Goal: Transaction & Acquisition: Subscribe to service/newsletter

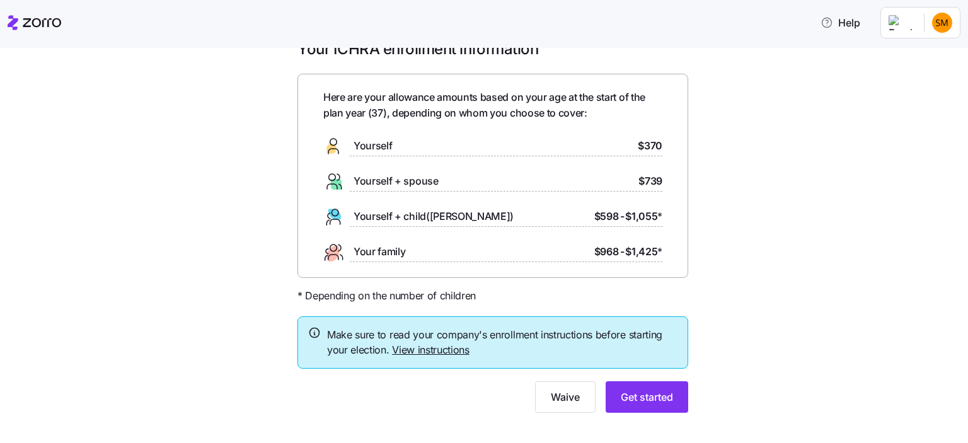
scroll to position [43, 0]
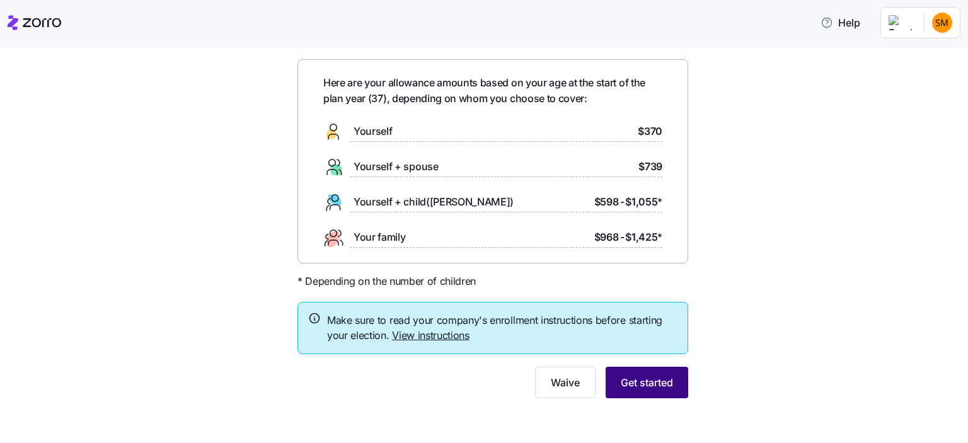
click at [633, 385] on span "Get started" at bounding box center [647, 382] width 52 height 15
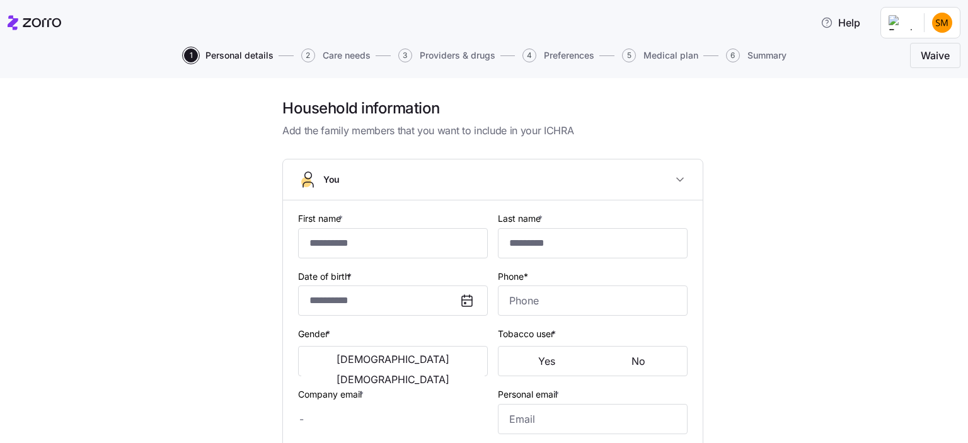
type input "****"
type input "*******"
type input "sjstineback@gmail.com"
type input "**********"
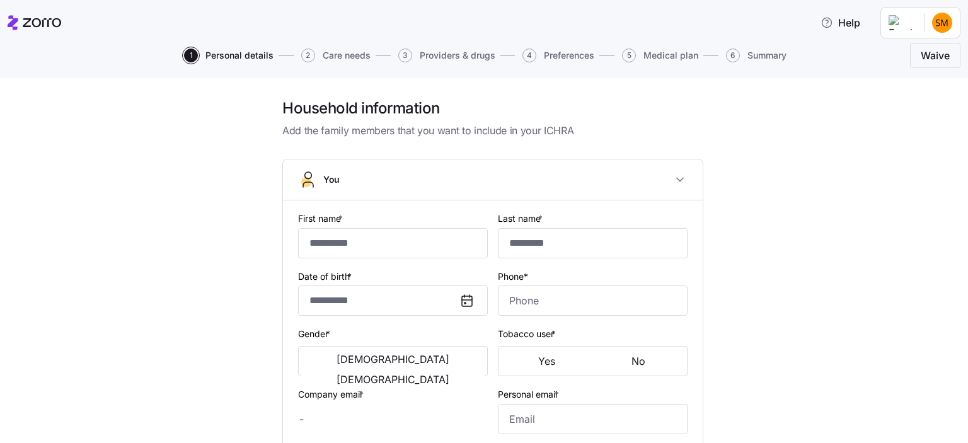
checkbox input "true"
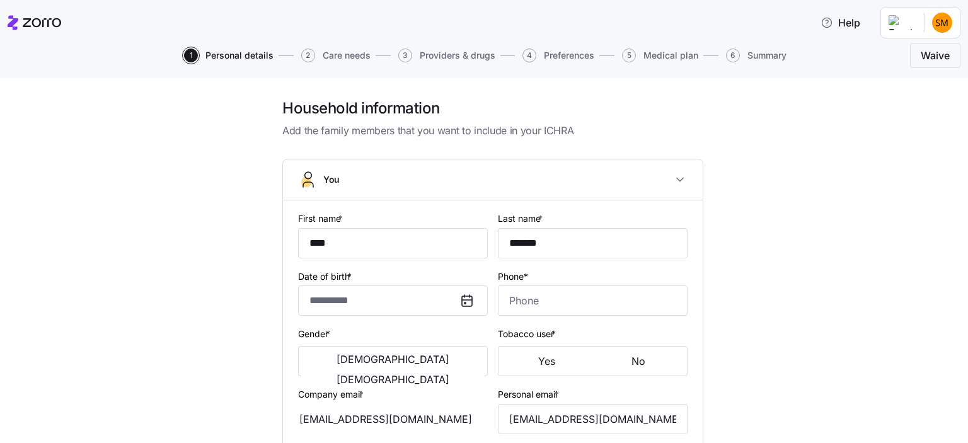
type input "**********"
type input "(574) 261-7537"
type input "US citizen"
type input "Married"
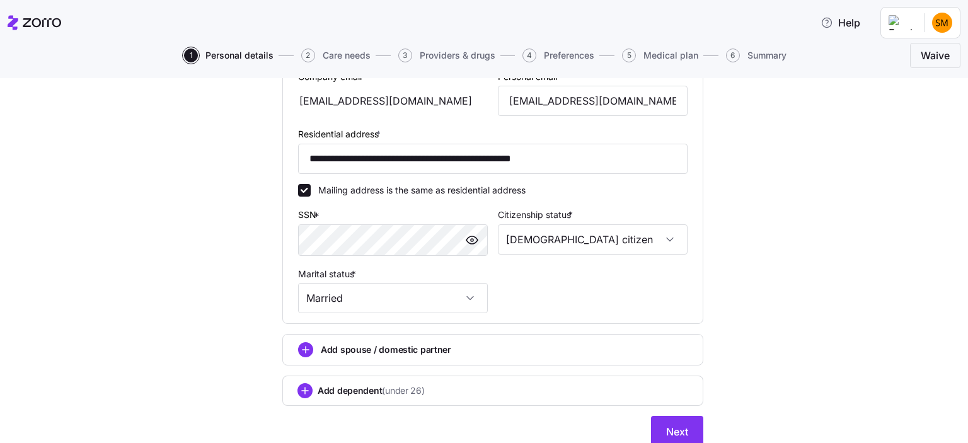
scroll to position [425, 0]
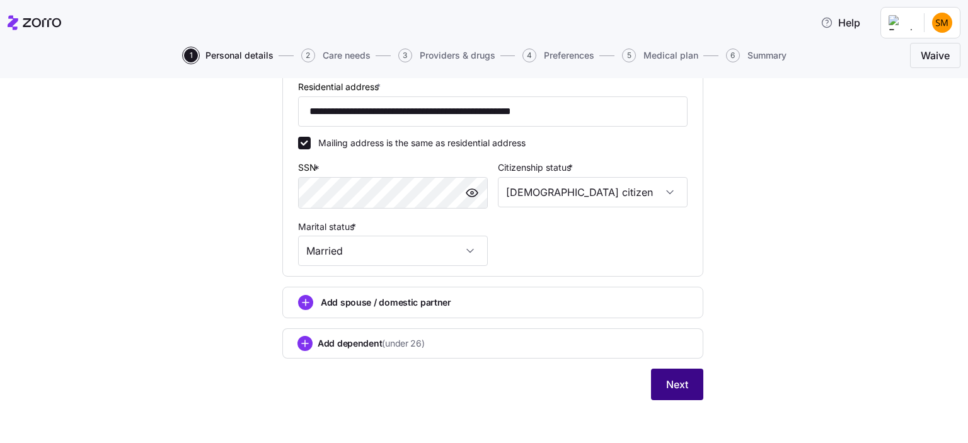
click at [676, 377] on span "Next" at bounding box center [677, 384] width 22 height 15
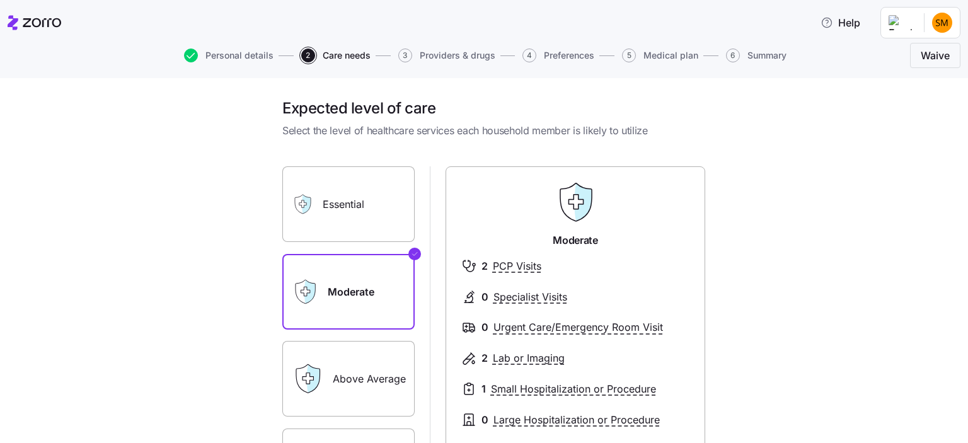
scroll to position [126, 0]
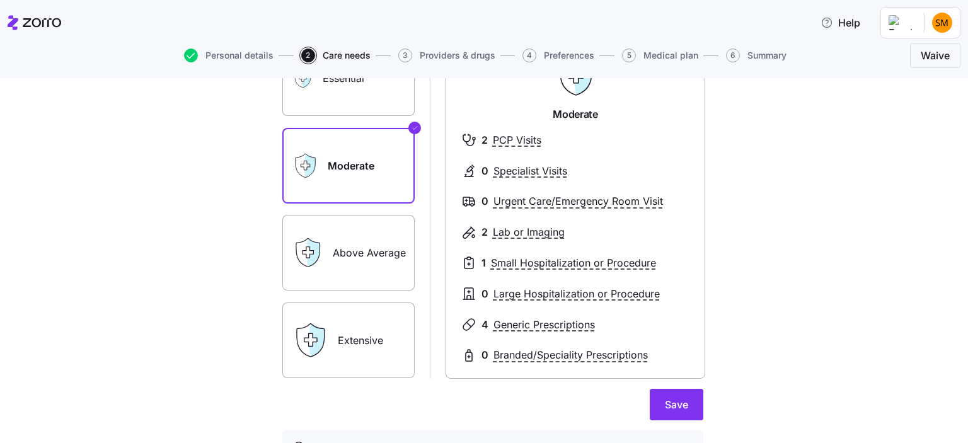
click at [361, 246] on label "Above Average" at bounding box center [348, 253] width 132 height 76
click at [0, 0] on input "Above Average" at bounding box center [0, 0] width 0 height 0
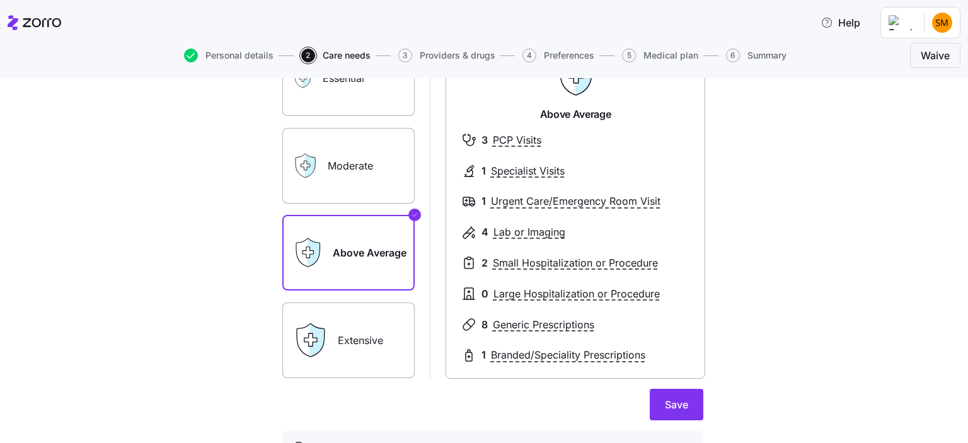
click at [353, 181] on label "Moderate" at bounding box center [348, 166] width 132 height 76
click at [0, 0] on input "Moderate" at bounding box center [0, 0] width 0 height 0
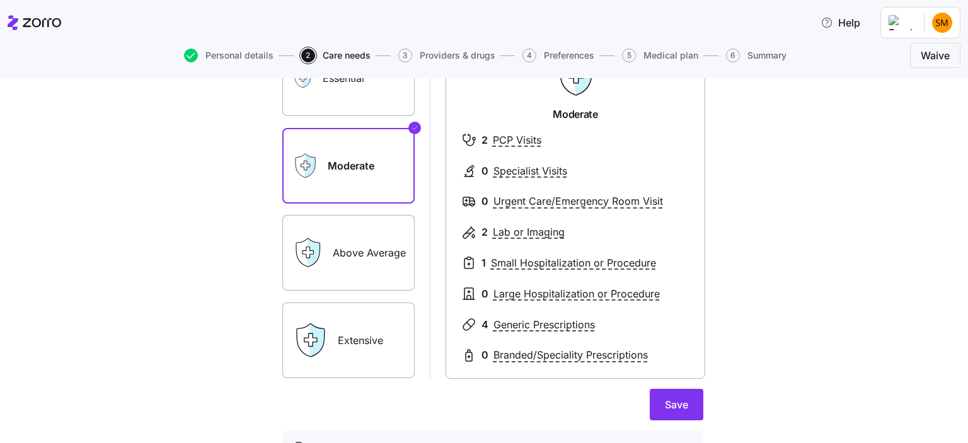
click at [324, 231] on div "Above Average" at bounding box center [348, 253] width 132 height 76
click at [355, 246] on label "Above Average" at bounding box center [348, 253] width 132 height 76
click at [0, 0] on input "Above Average" at bounding box center [0, 0] width 0 height 0
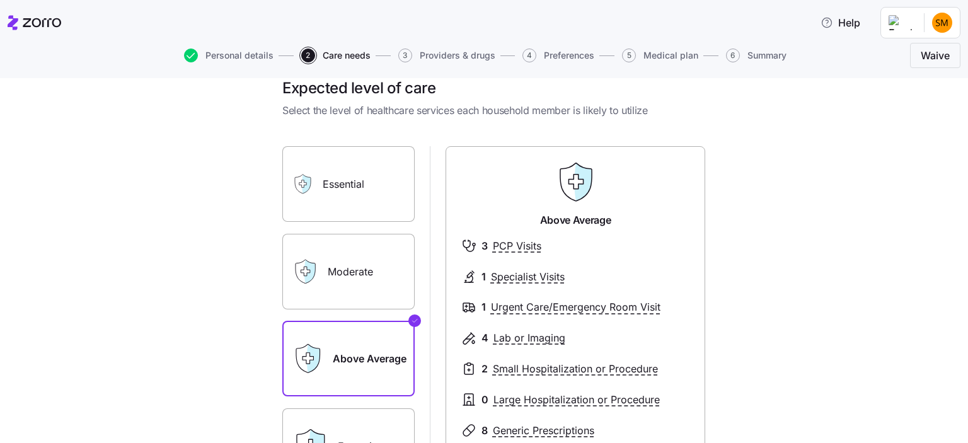
scroll to position [0, 0]
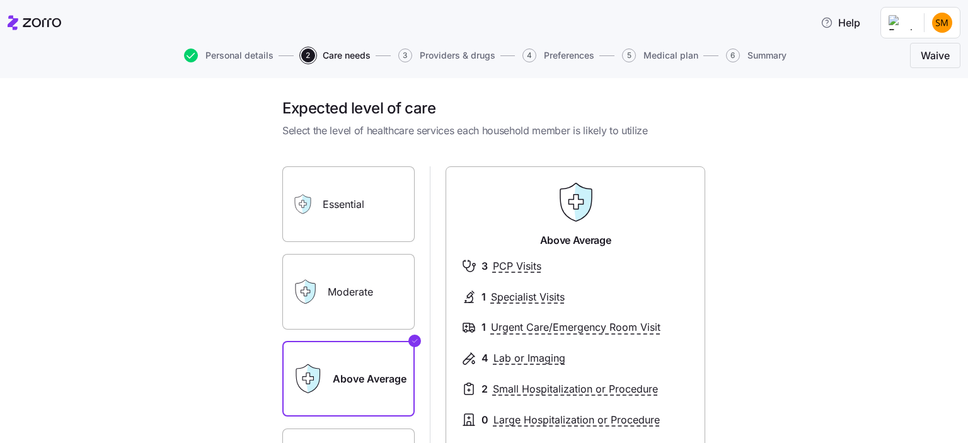
click at [314, 297] on div "Moderate" at bounding box center [348, 292] width 132 height 76
click at [371, 286] on label "Moderate" at bounding box center [348, 292] width 132 height 76
click at [0, 0] on input "Moderate" at bounding box center [0, 0] width 0 height 0
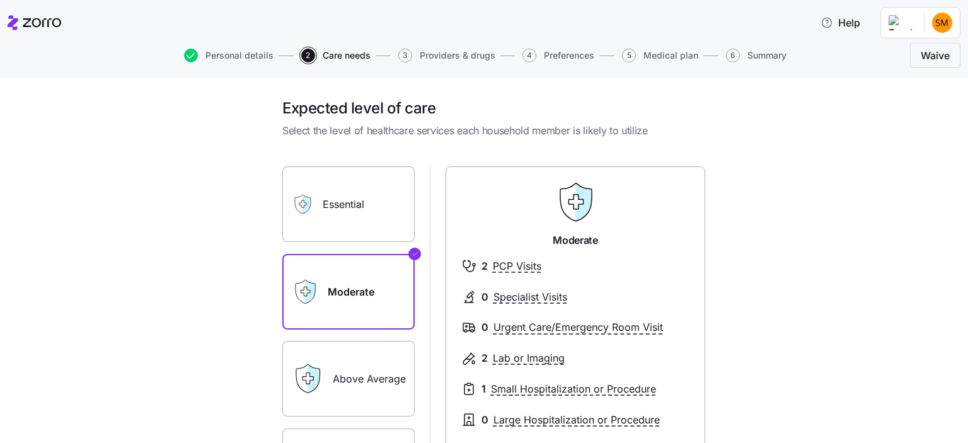
scroll to position [126, 0]
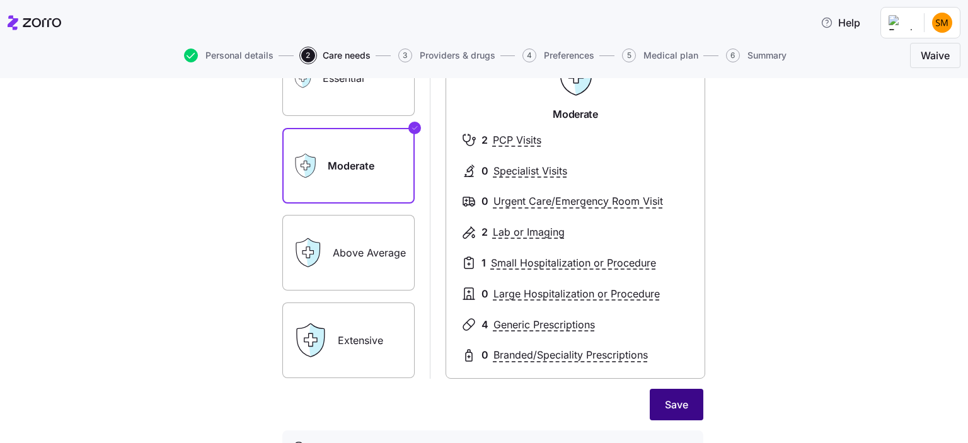
click at [665, 407] on span "Save" at bounding box center [676, 404] width 23 height 15
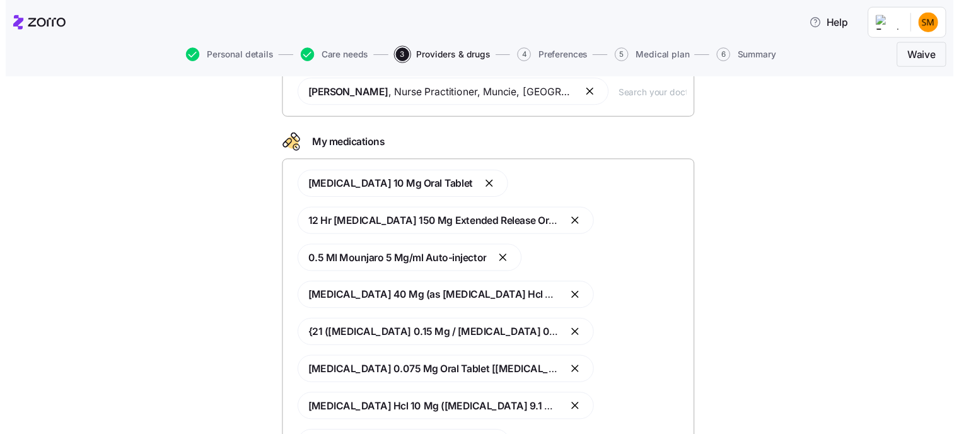
scroll to position [239, 0]
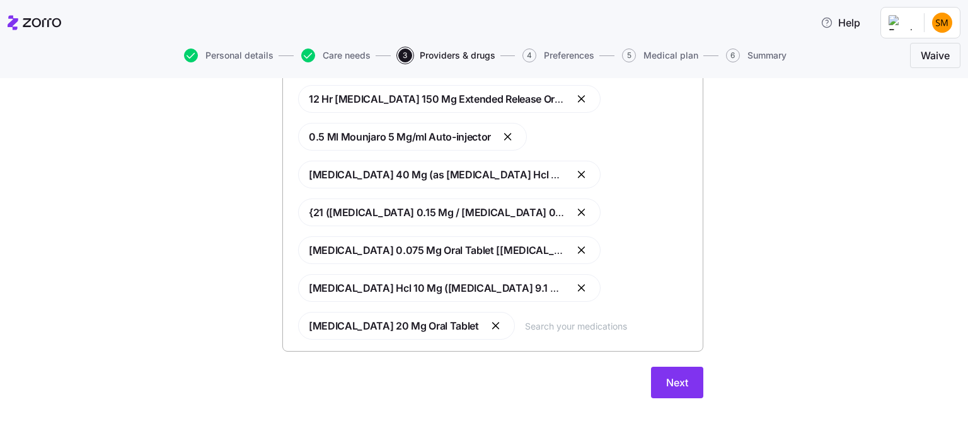
click at [580, 327] on input "text" at bounding box center [610, 326] width 170 height 14
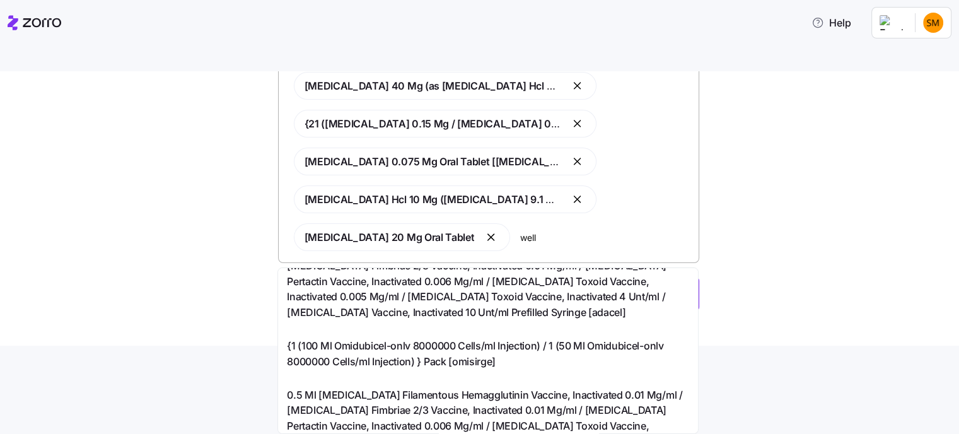
scroll to position [0, 0]
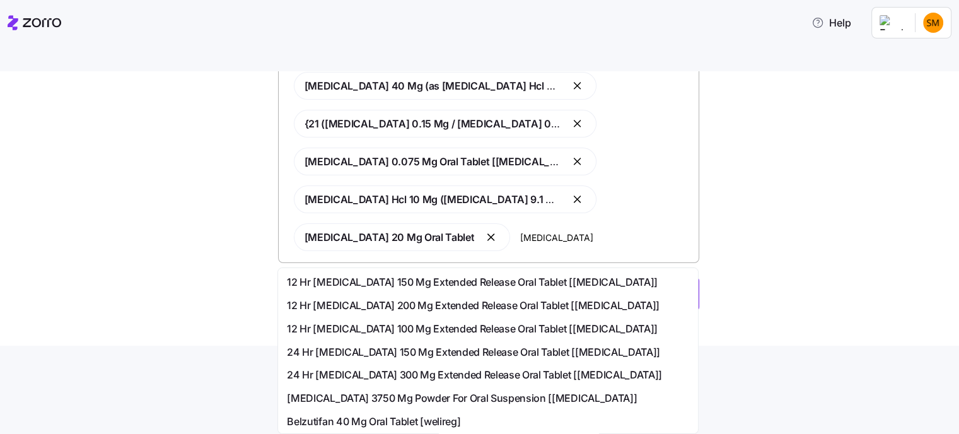
type input "wellbutrin"
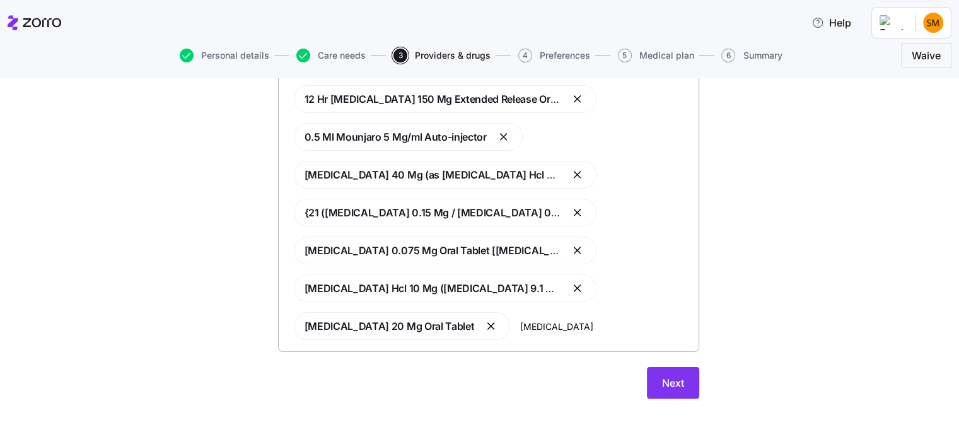
click at [790, 256] on div "Doctors and medications Select the doctors and medications that you would like …" at bounding box center [488, 136] width 906 height 555
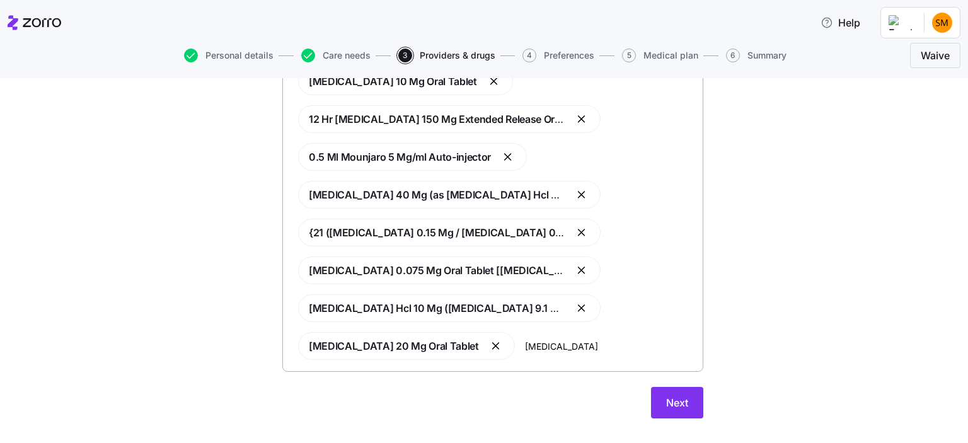
scroll to position [239, 0]
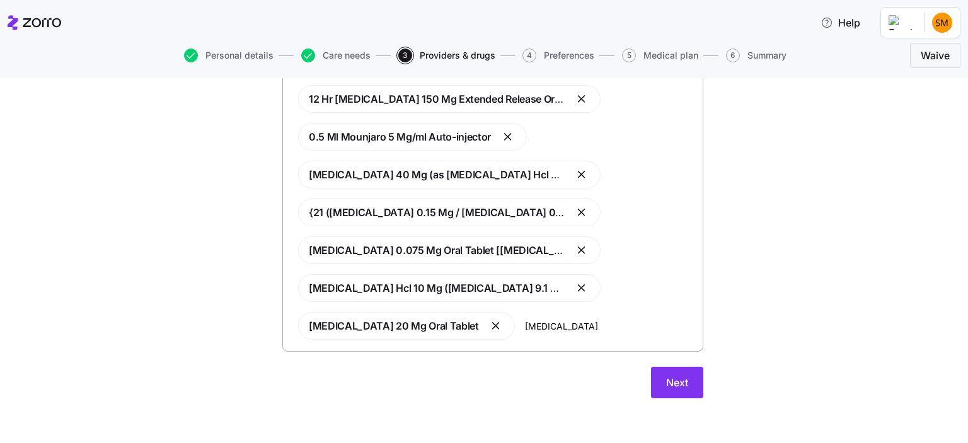
click at [764, 281] on div "Doctors and medications Select the doctors and medications that you would like …" at bounding box center [492, 136] width 915 height 555
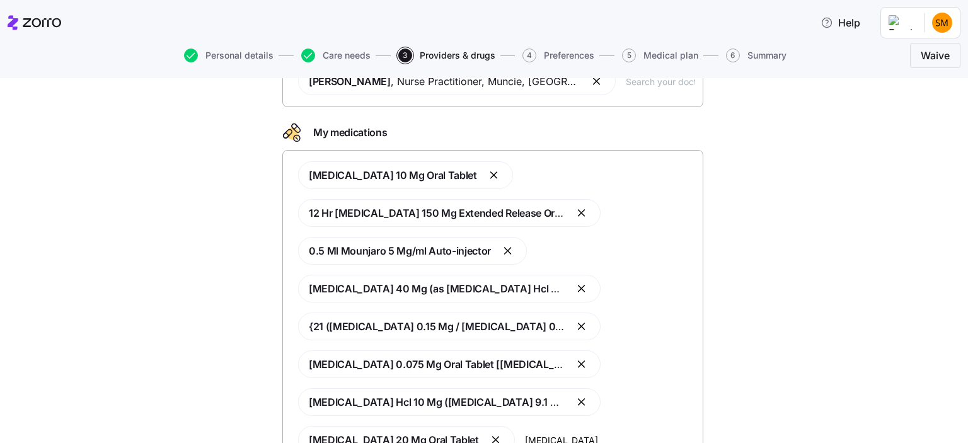
scroll to position [113, 0]
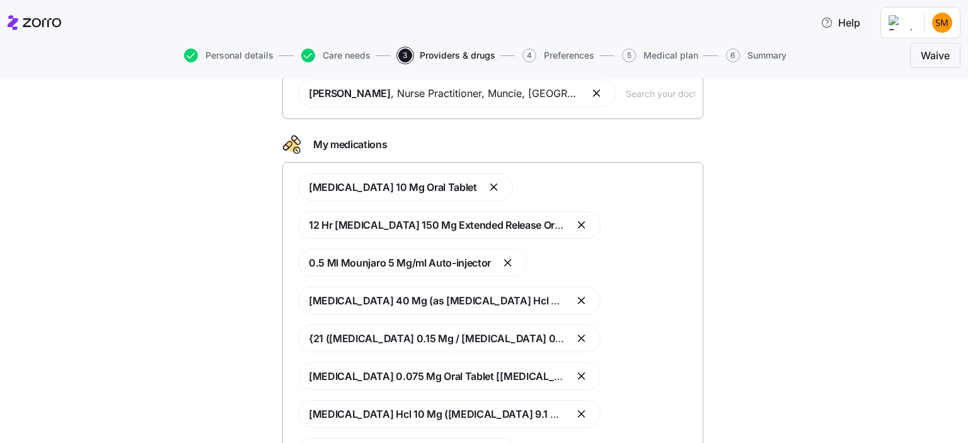
drag, startPoint x: 795, startPoint y: 318, endPoint x: 802, endPoint y: 314, distance: 8.8
click at [797, 317] on div "Doctors and medications Select the doctors and medications that you would like …" at bounding box center [492, 262] width 915 height 555
click at [865, 281] on div "Doctors and medications Select the doctors and medications that you would like …" at bounding box center [492, 262] width 915 height 555
click at [845, 247] on div "Doctors and medications Select the doctors and medications that you would like …" at bounding box center [492, 262] width 915 height 555
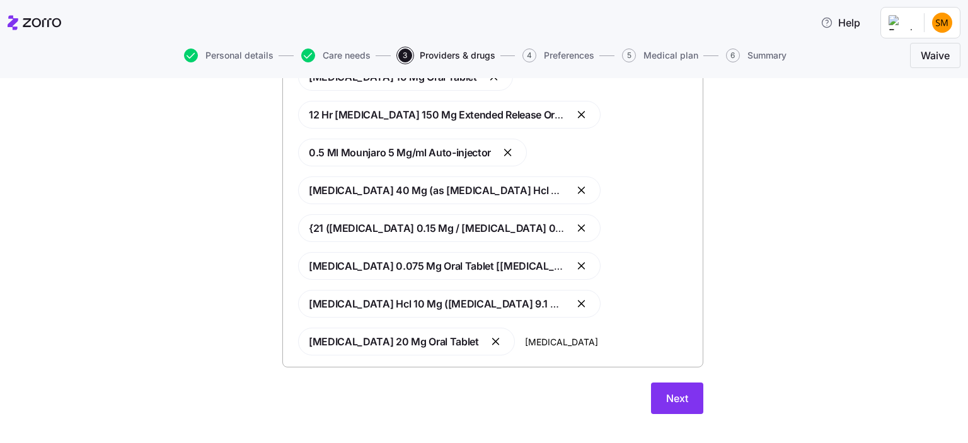
scroll to position [239, 0]
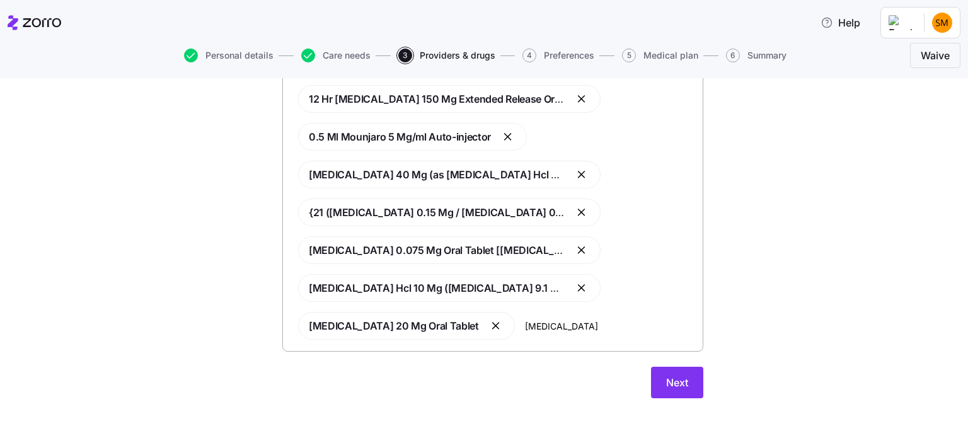
click at [753, 311] on div "Doctors and medications Select the doctors and medications that you would like …" at bounding box center [492, 136] width 915 height 555
click at [807, 292] on div "Doctors and medications Select the doctors and medications that you would like …" at bounding box center [492, 136] width 915 height 555
click at [839, 173] on div "Doctors and medications Select the doctors and medications that you would like …" at bounding box center [492, 136] width 915 height 555
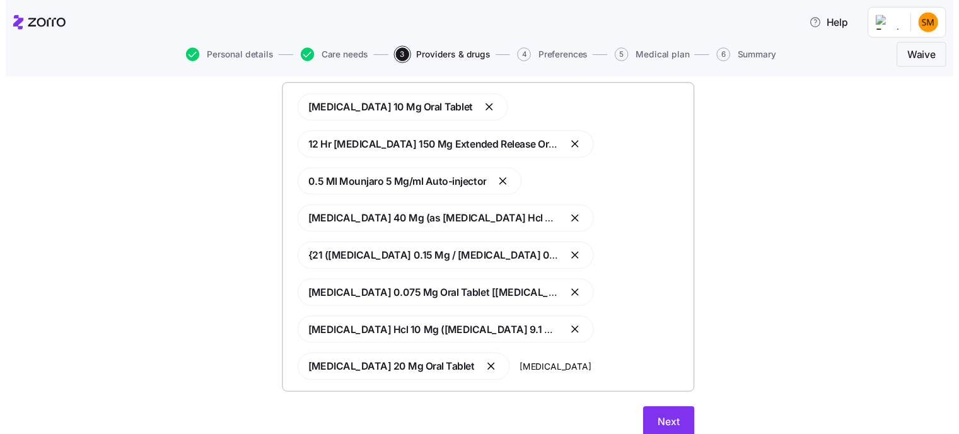
scroll to position [113, 0]
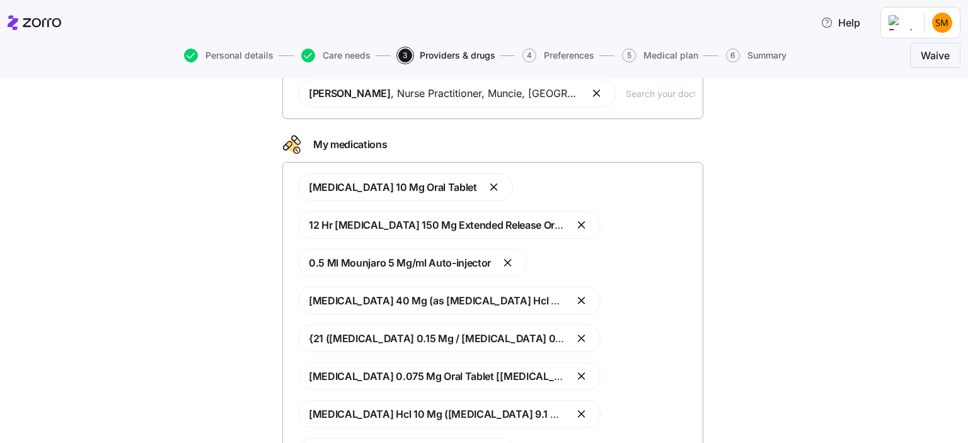
click at [435, 335] on div "Lisinopril 10 Mg Oral Tablet 12 Hr Bupropion Hydrochloride 150 Mg Extended Rele…" at bounding box center [493, 320] width 405 height 308
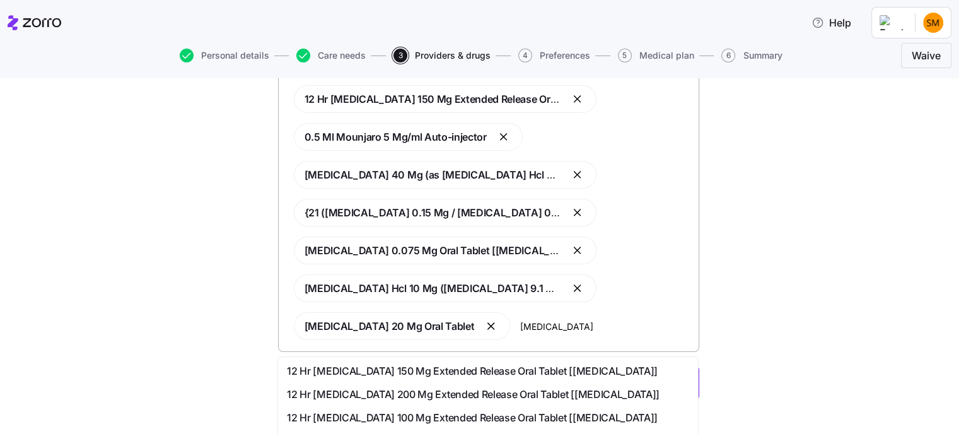
click at [362, 212] on span "{21 (desogestrel 0.15 Mg / Ethinyl Estradiol 0.03 Mg Oral Tablet) / 7 (inert In…" at bounding box center [640, 212] width 672 height 13
drag, startPoint x: 316, startPoint y: 210, endPoint x: 565, endPoint y: 228, distance: 248.9
click at [565, 228] on div "Lisinopril 10 Mg Oral Tablet 12 Hr Bupropion Hydrochloride 150 Mg Extended Rele…" at bounding box center [488, 194] width 405 height 308
click at [833, 238] on div "Doctors and medications Select the doctors and medications that you would like …" at bounding box center [488, 136] width 906 height 555
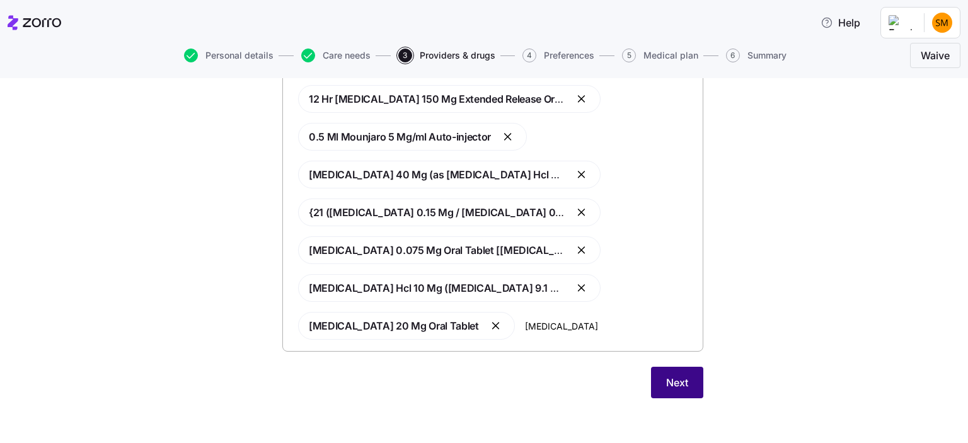
click at [667, 379] on span "Next" at bounding box center [677, 382] width 22 height 15
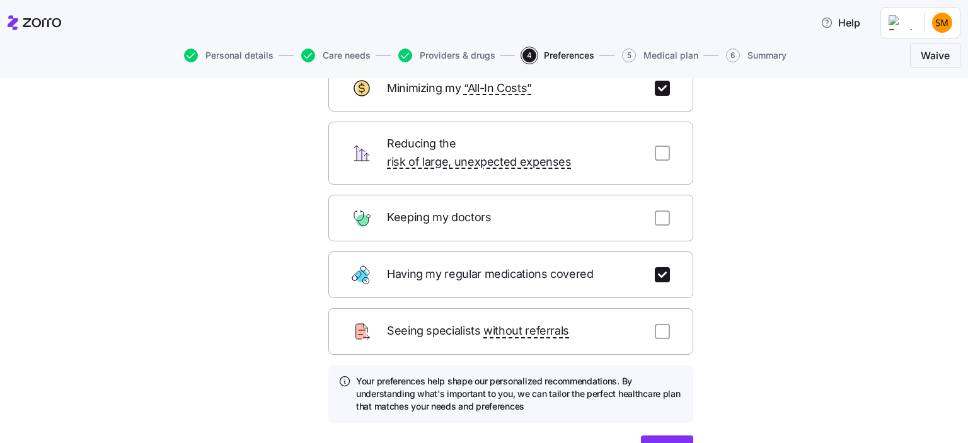
scroll to position [126, 0]
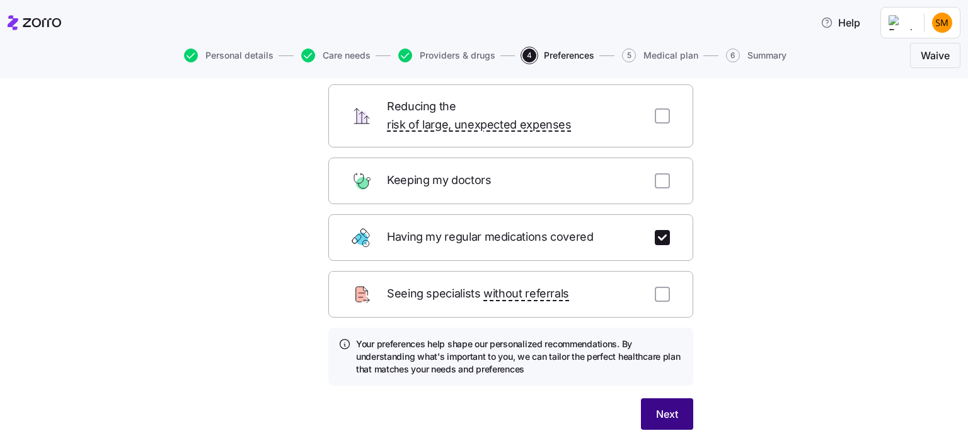
click at [661, 407] on span "Next" at bounding box center [667, 414] width 22 height 15
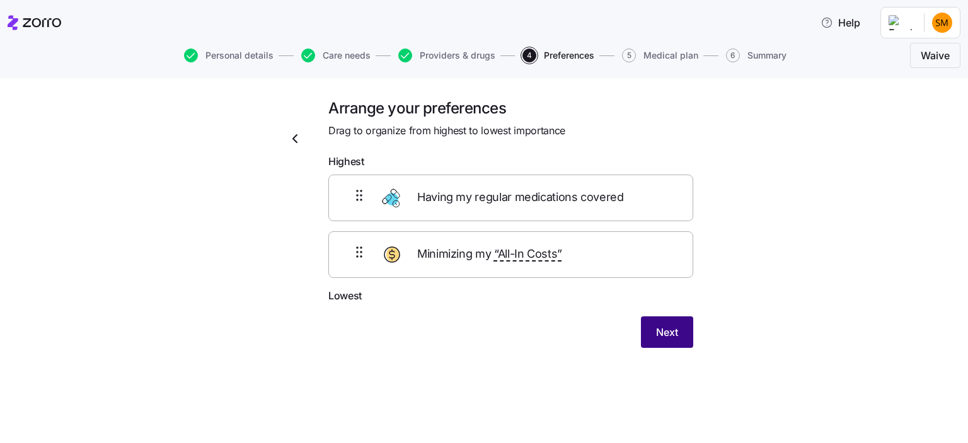
scroll to position [0, 0]
click at [654, 323] on button "Next" at bounding box center [667, 332] width 52 height 32
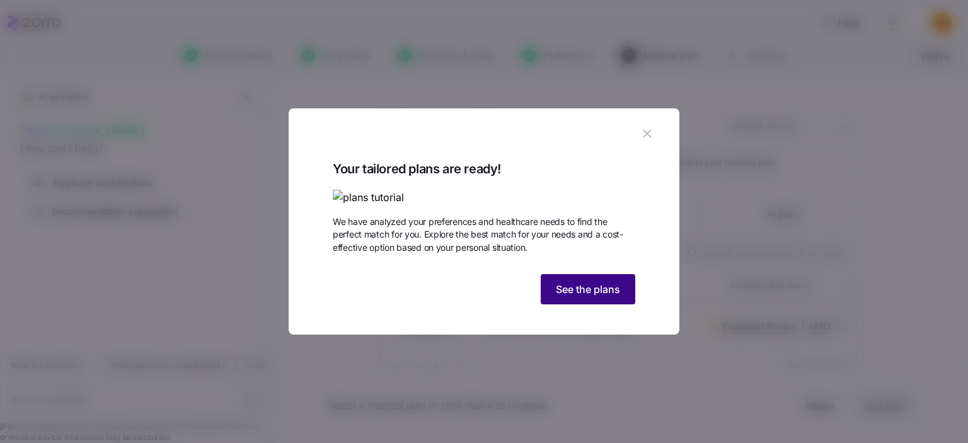
click at [614, 297] on span "See the plans" at bounding box center [588, 289] width 64 height 15
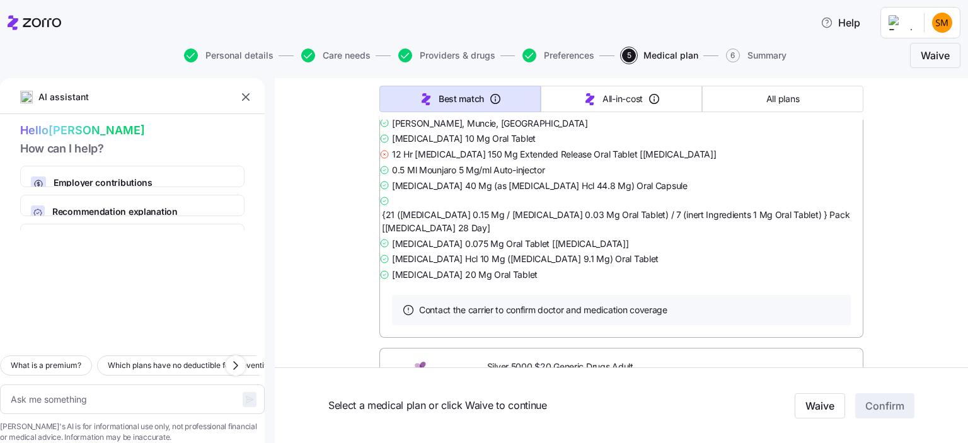
scroll to position [3655, 0]
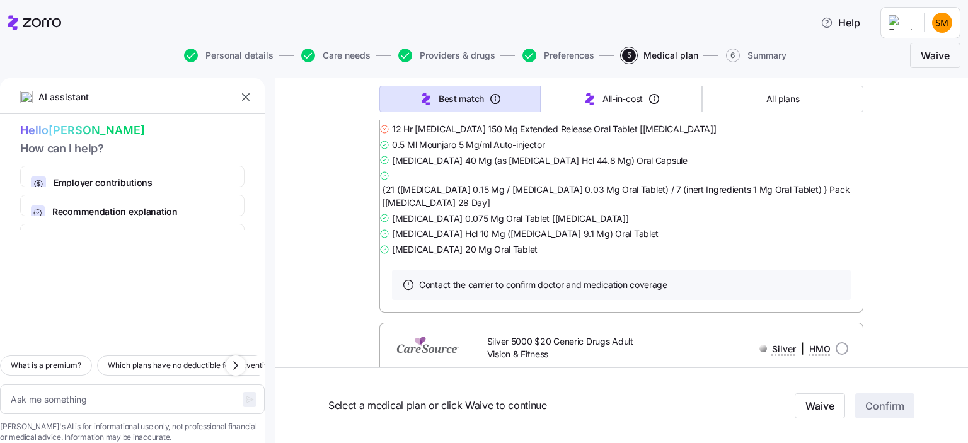
click at [414, 54] on link "Summary of benefits" at bounding box center [445, 48] width 106 height 13
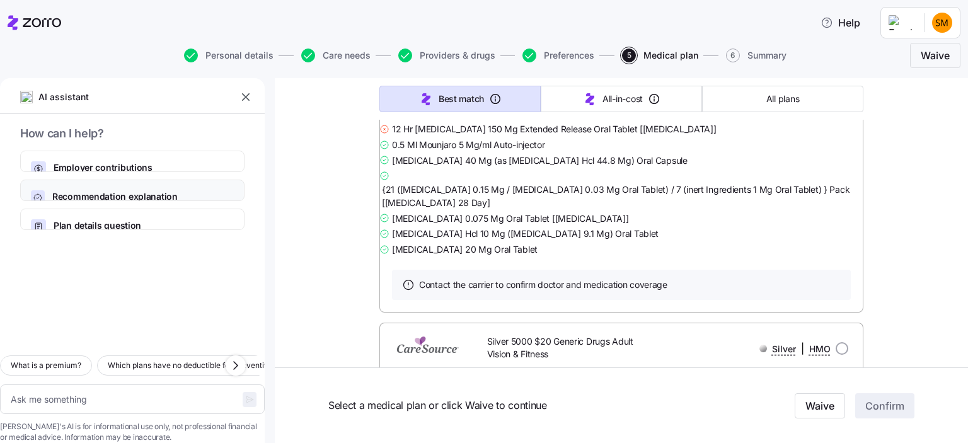
scroll to position [3782, 0]
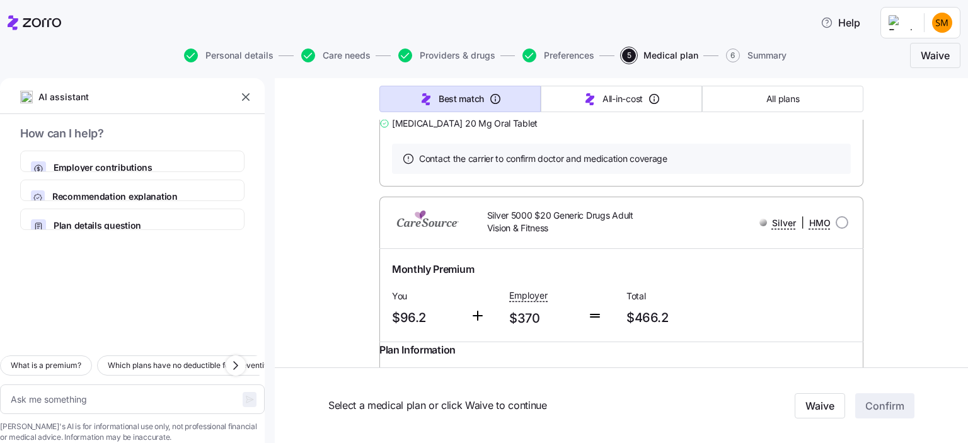
drag, startPoint x: 418, startPoint y: 255, endPoint x: 755, endPoint y: 254, distance: 336.6
click at [755, 11] on div "12 Hr Bupropion Hydrochloride 150 Mg Extended Release Oral Tablet [wellbutrin]" at bounding box center [621, 3] width 484 height 16
click at [511, 41] on span "Fluoxetine 40 Mg (as Fluoxetine Hcl 44.8 Mg) Oral Capsule" at bounding box center [540, 34] width 296 height 13
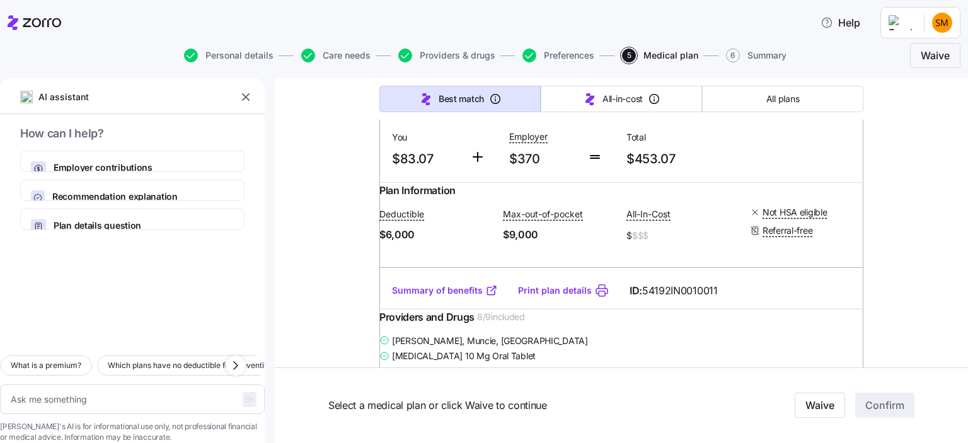
scroll to position [3403, 0]
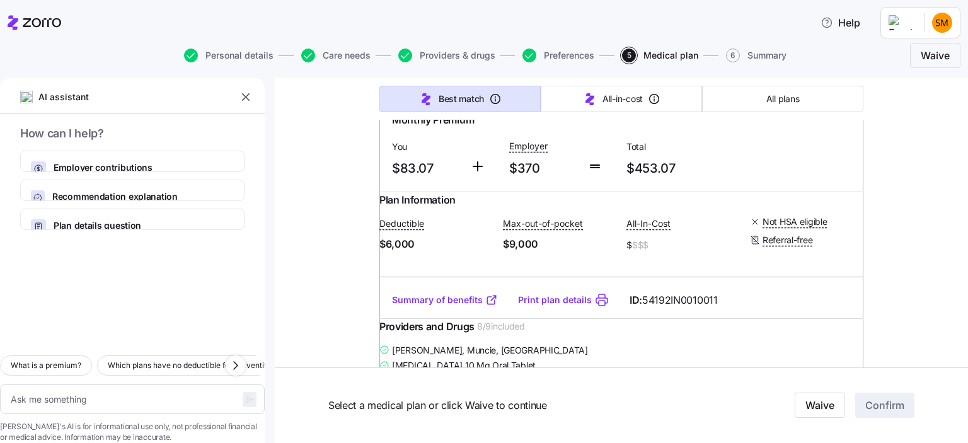
drag, startPoint x: 522, startPoint y: 308, endPoint x: 509, endPoint y: 309, distance: 12.7
click at [512, 86] on span "Low Premium Silver 6000 $3 Generic Drugs" at bounding box center [571, 73] width 168 height 26
click at [421, 88] on img at bounding box center [428, 73] width 78 height 30
click at [525, 86] on span "Low Premium Silver 6000 $3 Generic Drugs" at bounding box center [571, 73] width 168 height 26
click at [411, 88] on img at bounding box center [428, 73] width 78 height 30
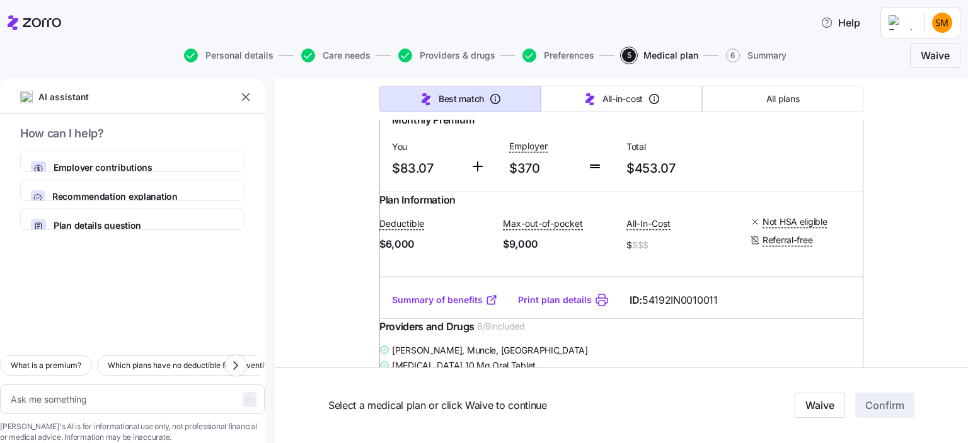
click at [446, 128] on span "Monthly Premium" at bounding box center [433, 120] width 82 height 16
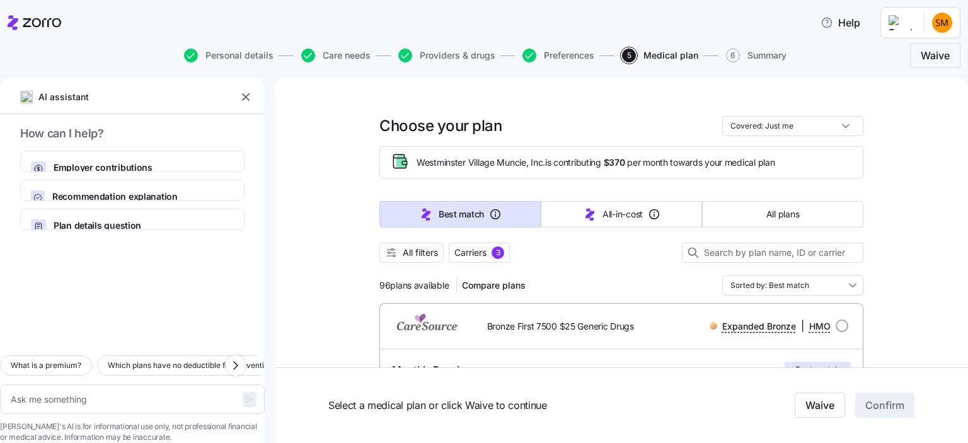
scroll to position [126, 0]
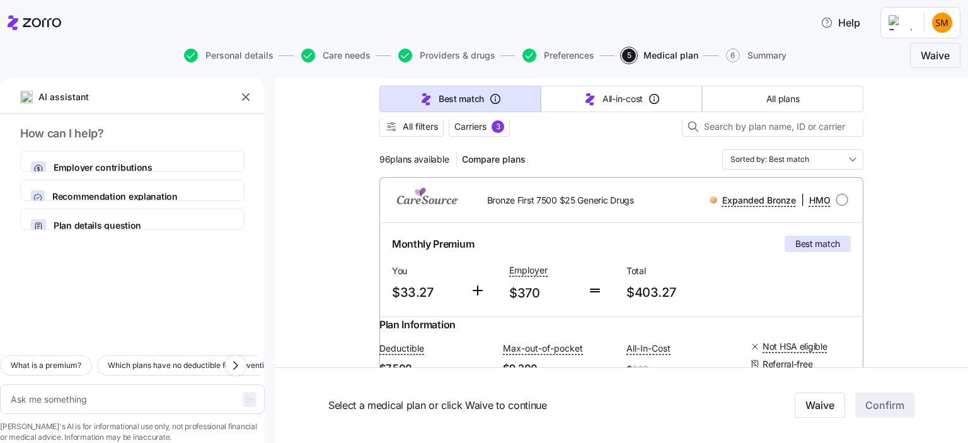
click at [470, 190] on div "Bronze First 7500 $25 Generic Drugs" at bounding box center [563, 200] width 193 height 26
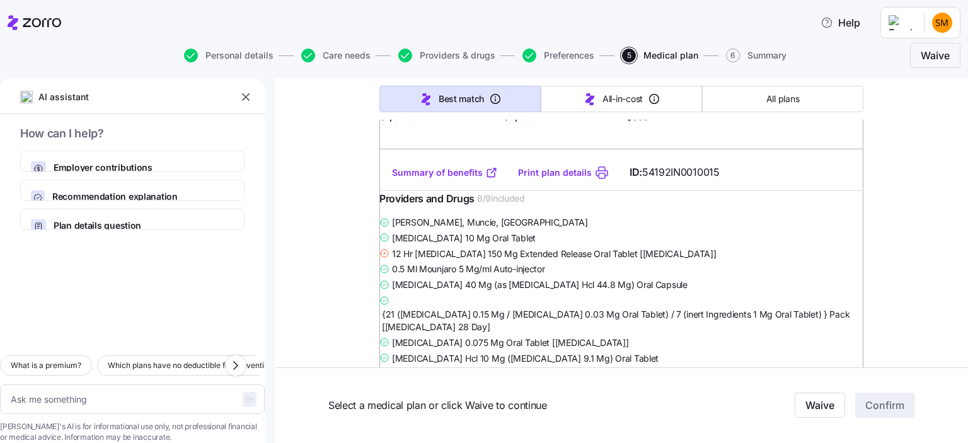
scroll to position [756, 0]
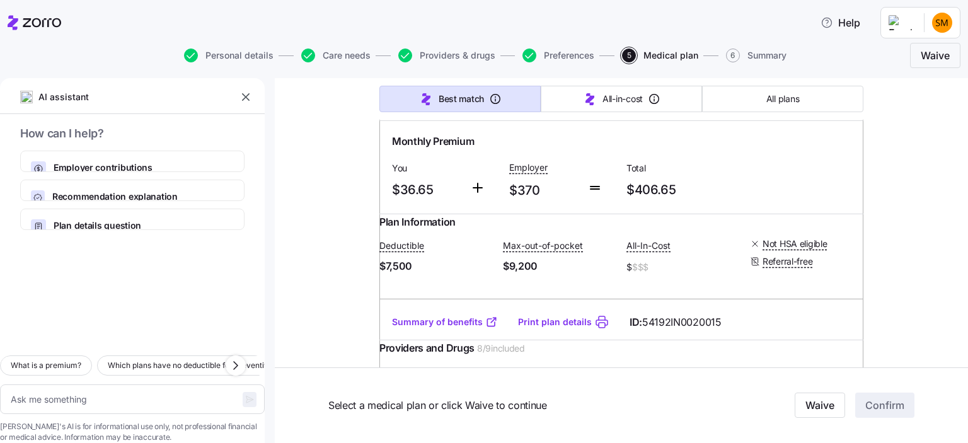
click at [632, 52] on span "5" at bounding box center [629, 56] width 14 height 14
type textarea "x"
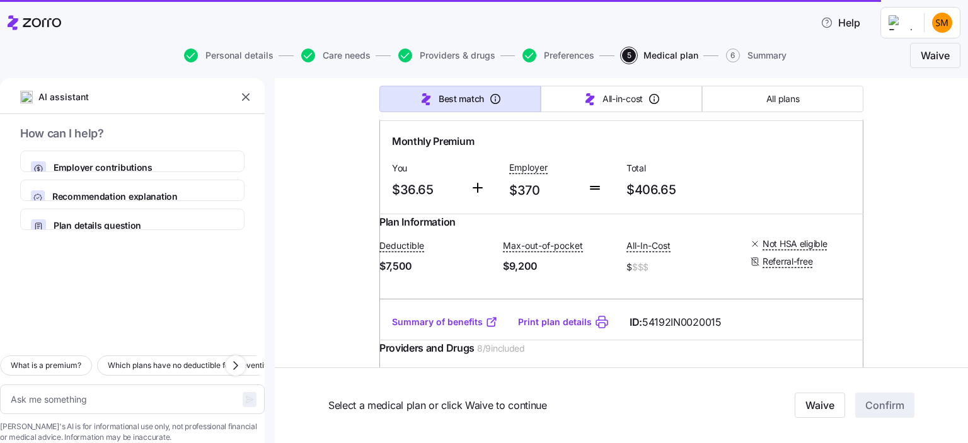
click at [247, 95] on icon "button" at bounding box center [245, 97] width 13 height 13
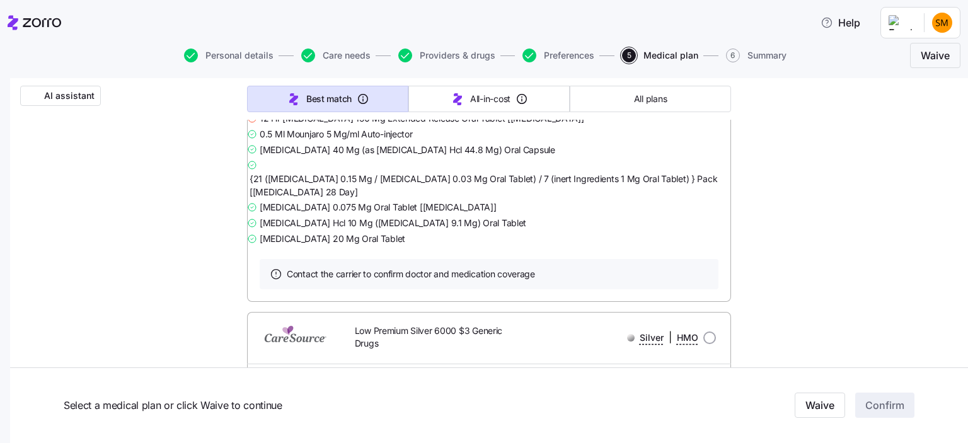
scroll to position [3529, 0]
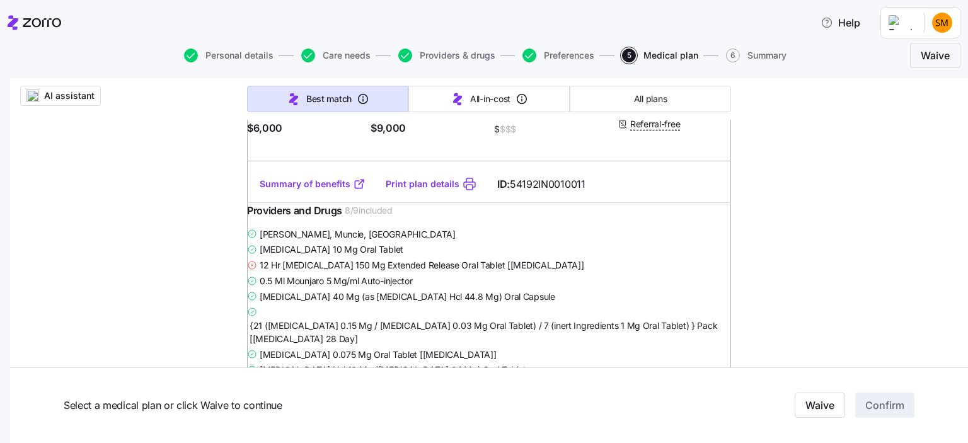
click at [601, 12] on div "Monthly Premium" at bounding box center [489, 4] width 459 height 16
radio input "true"
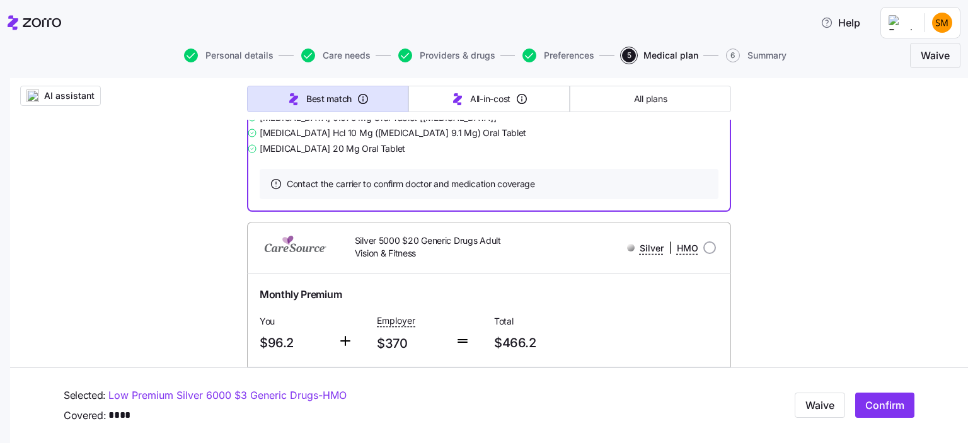
scroll to position [3782, 0]
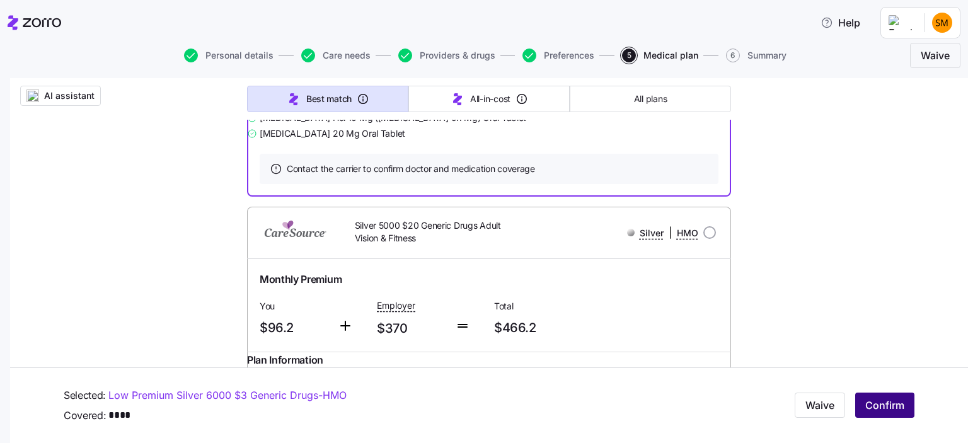
click at [879, 403] on span "Confirm" at bounding box center [884, 405] width 39 height 15
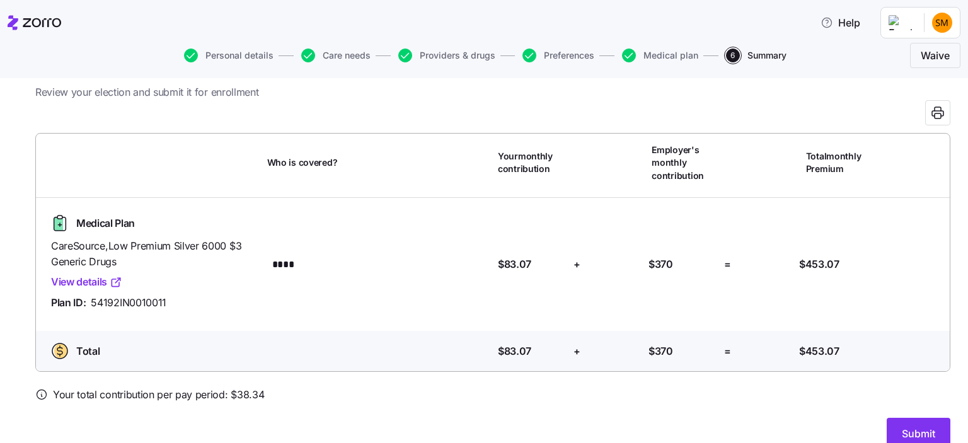
scroll to position [59, 0]
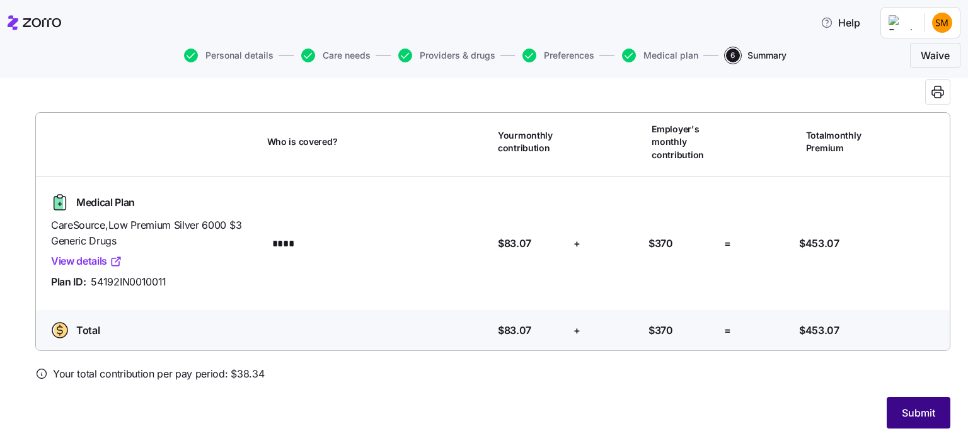
click at [918, 410] on span "Submit" at bounding box center [918, 412] width 33 height 15
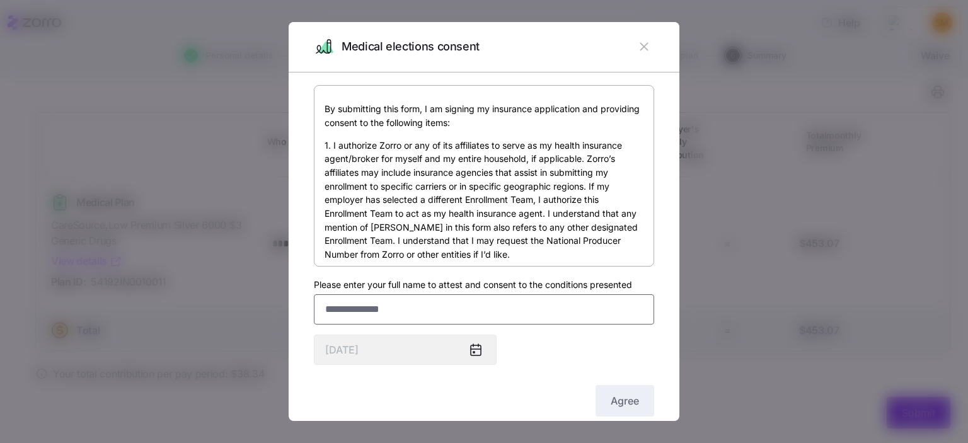
click at [381, 300] on input "Please enter your full name to attest and consent to the conditions presented" at bounding box center [484, 309] width 340 height 30
type input "**********"
click at [470, 349] on icon at bounding box center [475, 349] width 15 height 15
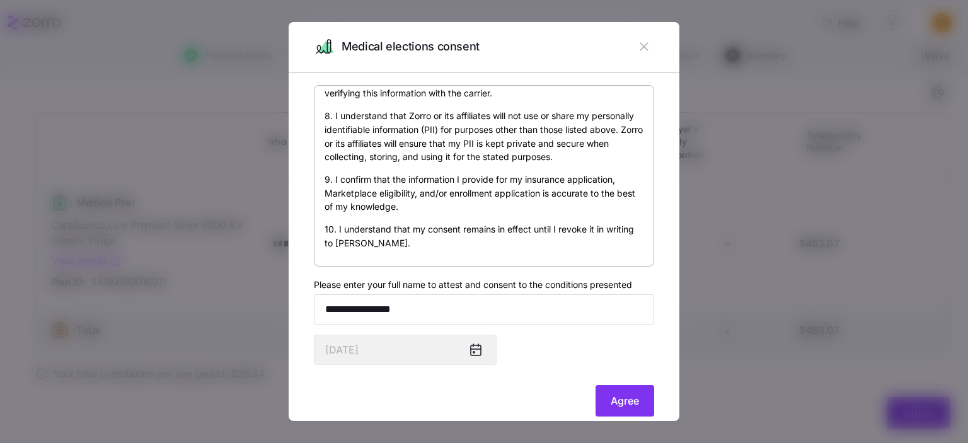
scroll to position [23, 0]
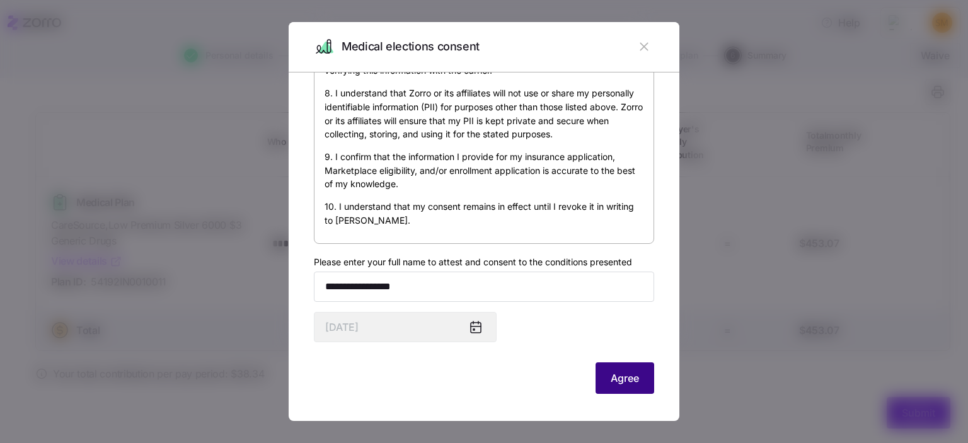
click at [622, 378] on span "Agree" at bounding box center [625, 378] width 28 height 15
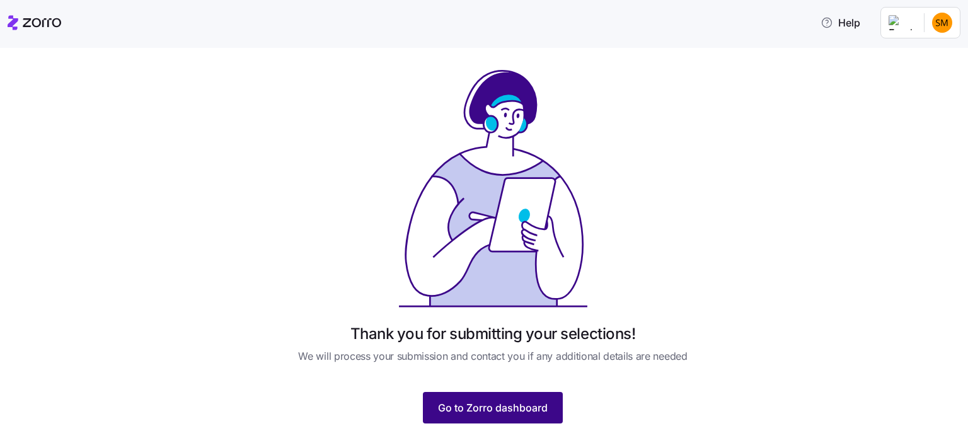
click at [496, 403] on span "Go to Zorro dashboard" at bounding box center [493, 407] width 110 height 15
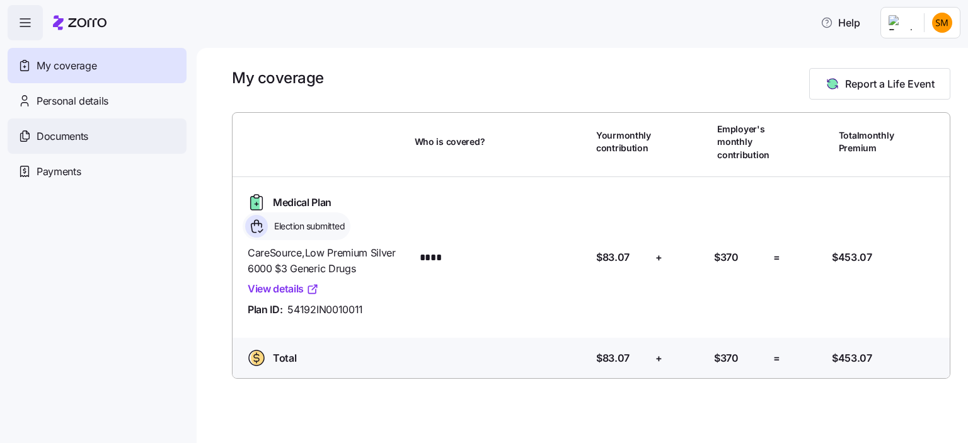
click at [54, 136] on span "Documents" at bounding box center [63, 137] width 52 height 16
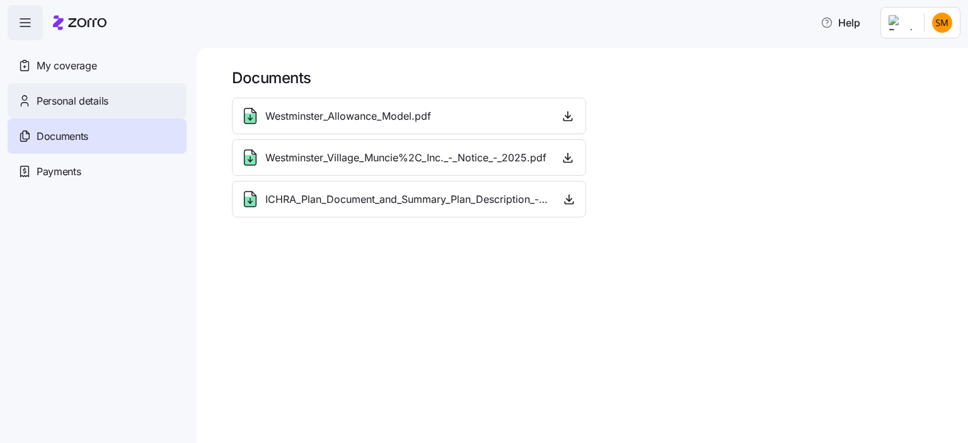
click at [91, 105] on span "Personal details" at bounding box center [73, 101] width 72 height 16
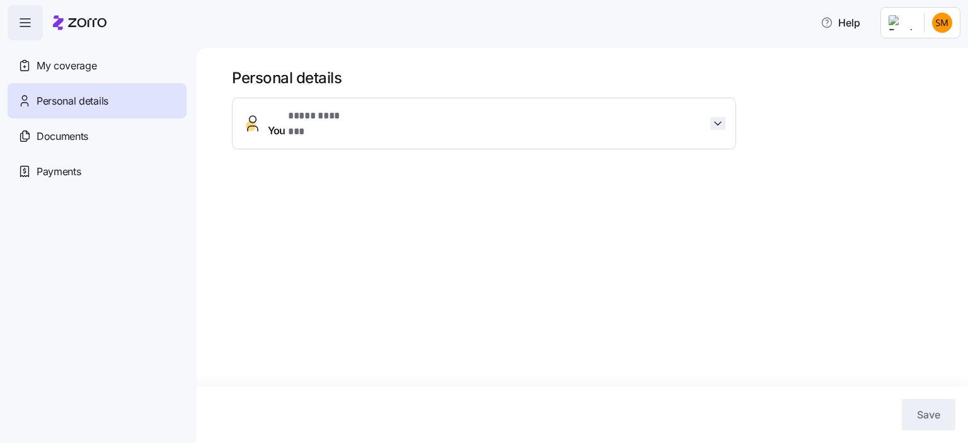
click at [713, 117] on icon "button" at bounding box center [718, 123] width 13 height 13
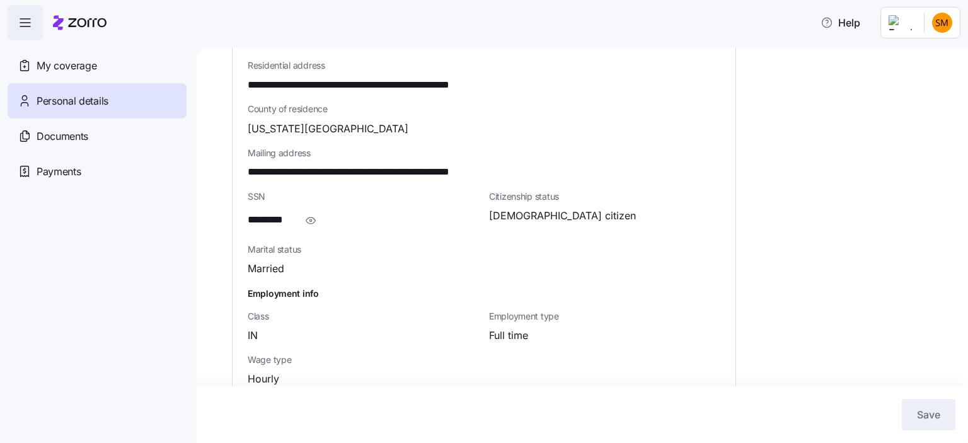
scroll to position [403, 0]
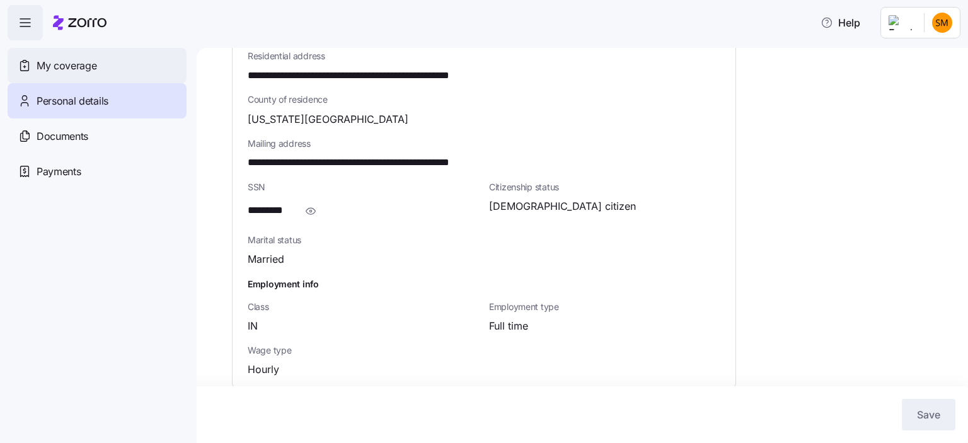
click at [81, 59] on span "My coverage" at bounding box center [67, 66] width 60 height 16
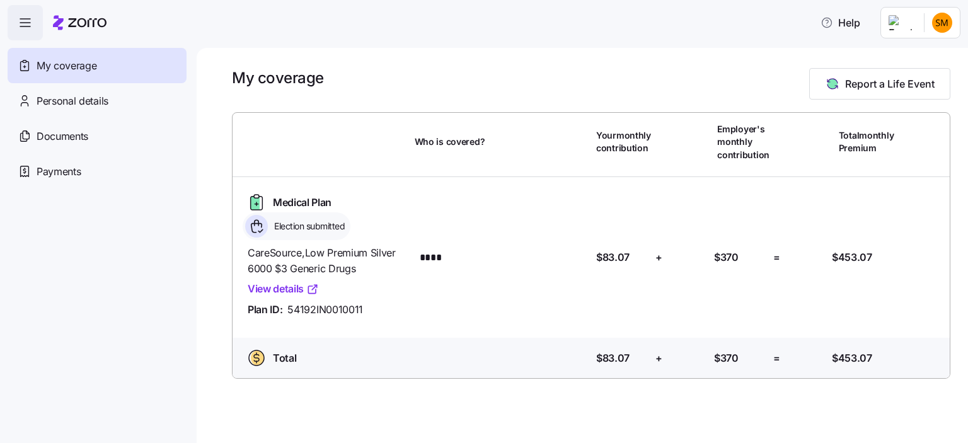
click at [281, 291] on link "View details" at bounding box center [283, 289] width 71 height 16
click at [943, 18] on html "Help My coverage Personal details Documents Partners hub Payments My coverage R…" at bounding box center [484, 218] width 968 height 436
click at [929, 51] on div "My settings" at bounding box center [917, 57] width 66 height 14
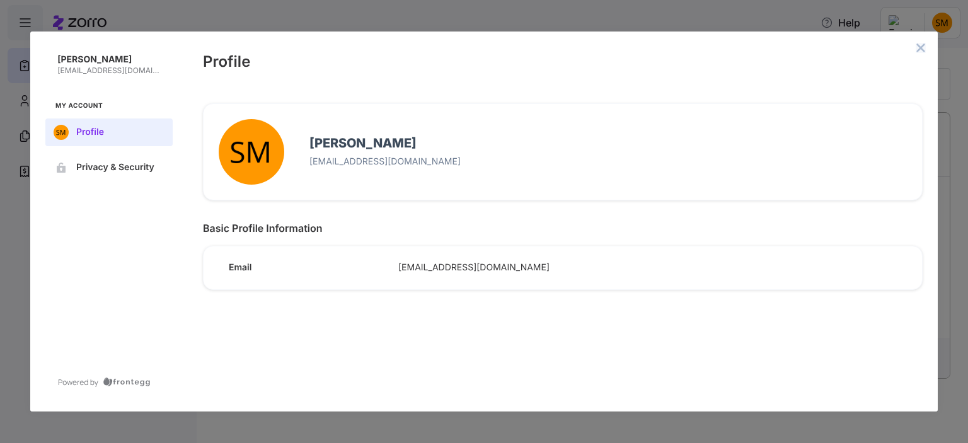
click at [922, 47] on icon "close admin-box" at bounding box center [921, 47] width 8 height 8
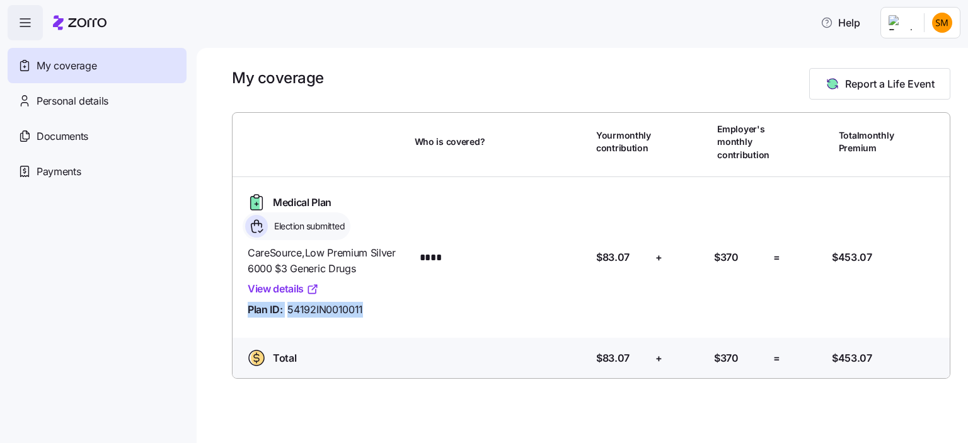
drag, startPoint x: 243, startPoint y: 310, endPoint x: 423, endPoint y: 312, distance: 179.6
click at [423, 312] on div "Medical Plan Election submitted CareSource , Low Premium Silver 6000 $3 Generic…" at bounding box center [591, 257] width 707 height 141
